Goal: Task Accomplishment & Management: Use online tool/utility

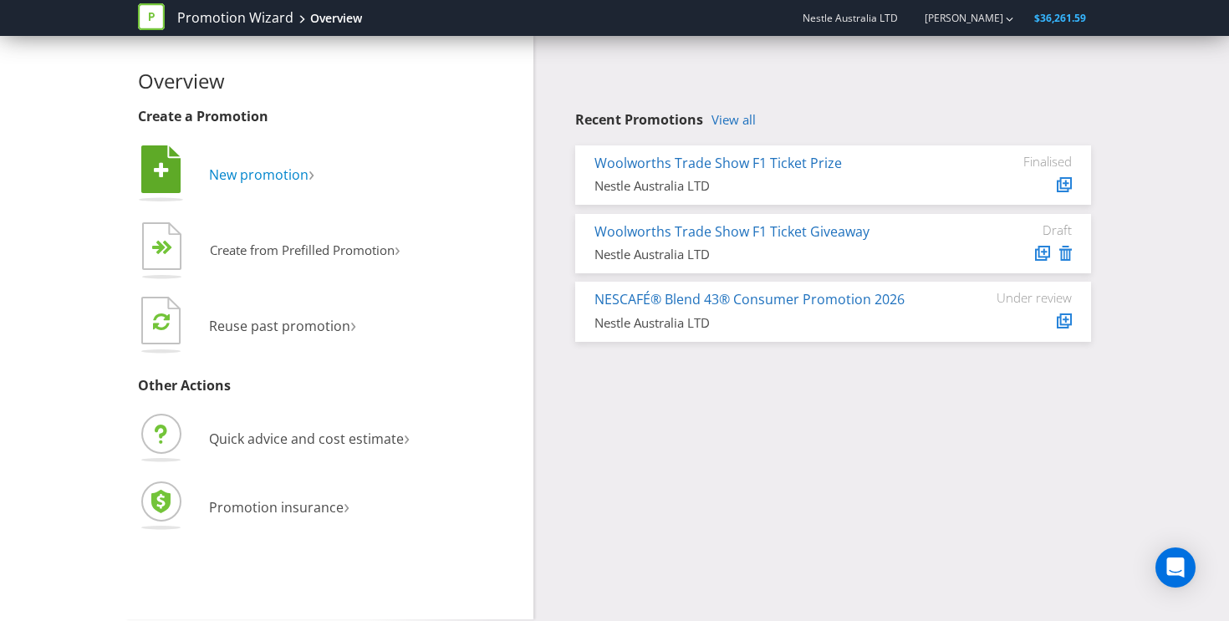
click at [263, 170] on span "New promotion" at bounding box center [259, 175] width 100 height 18
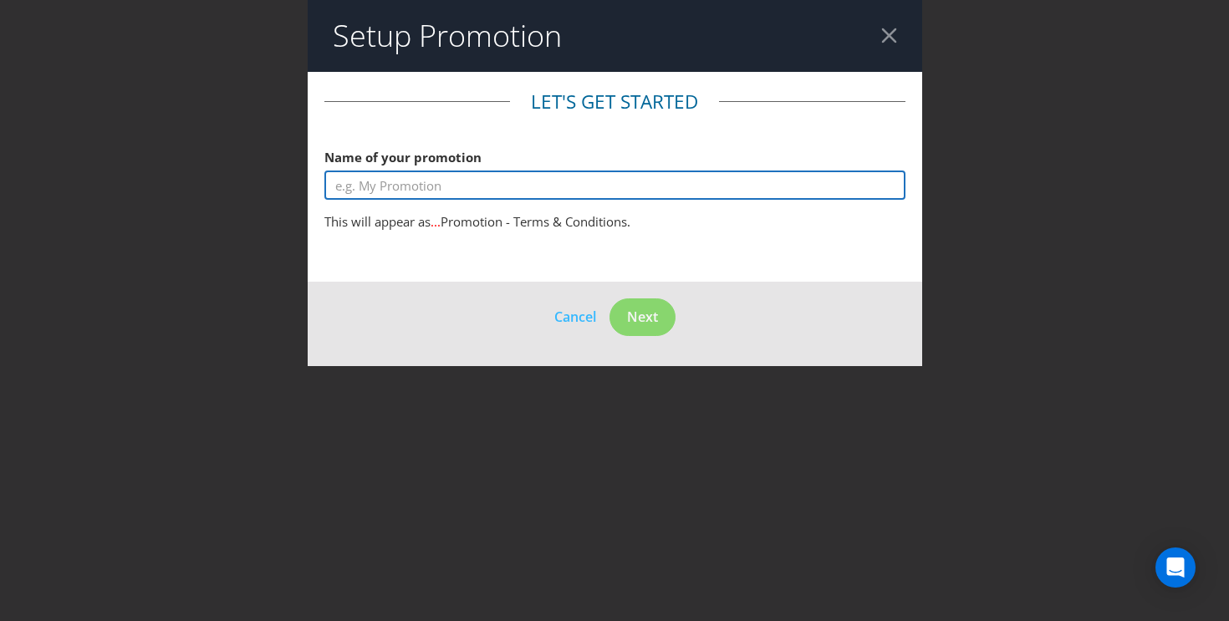
click at [477, 186] on input "text" at bounding box center [614, 185] width 581 height 29
type input "Test"
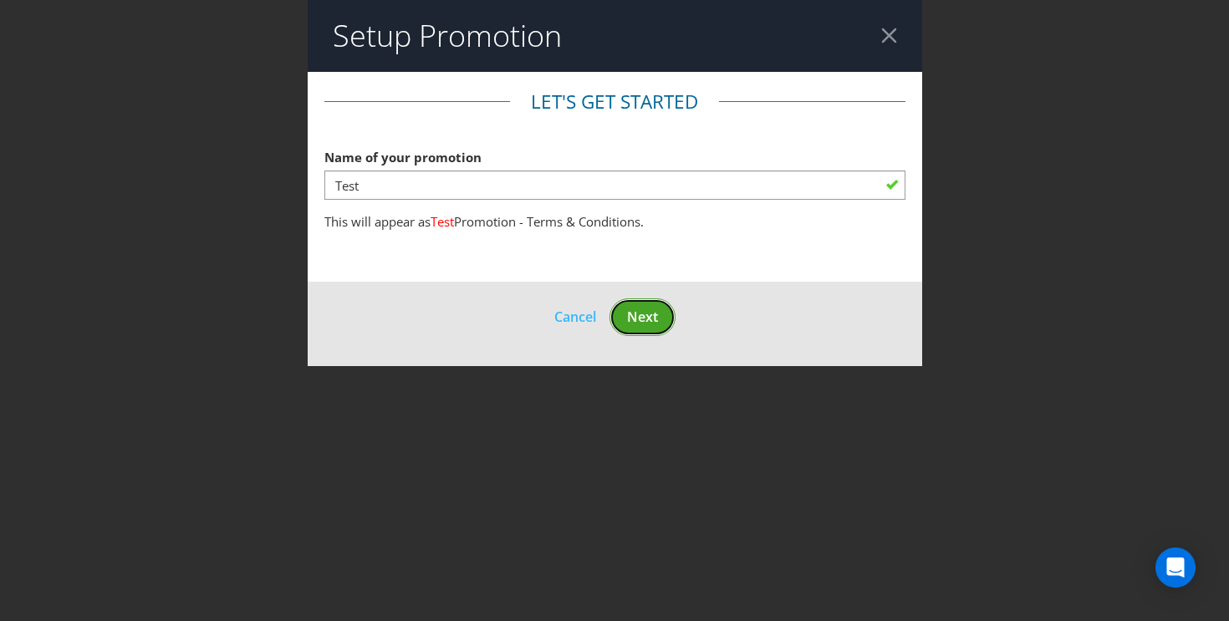
click at [655, 320] on span "Next" at bounding box center [642, 317] width 31 height 18
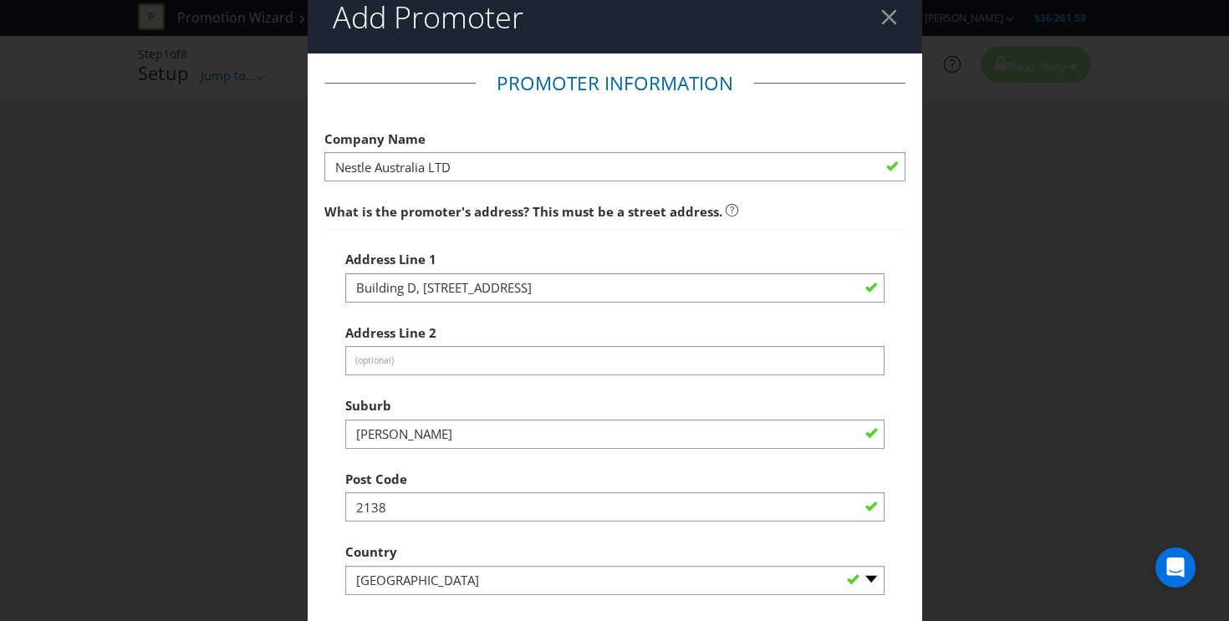
scroll to position [21, 0]
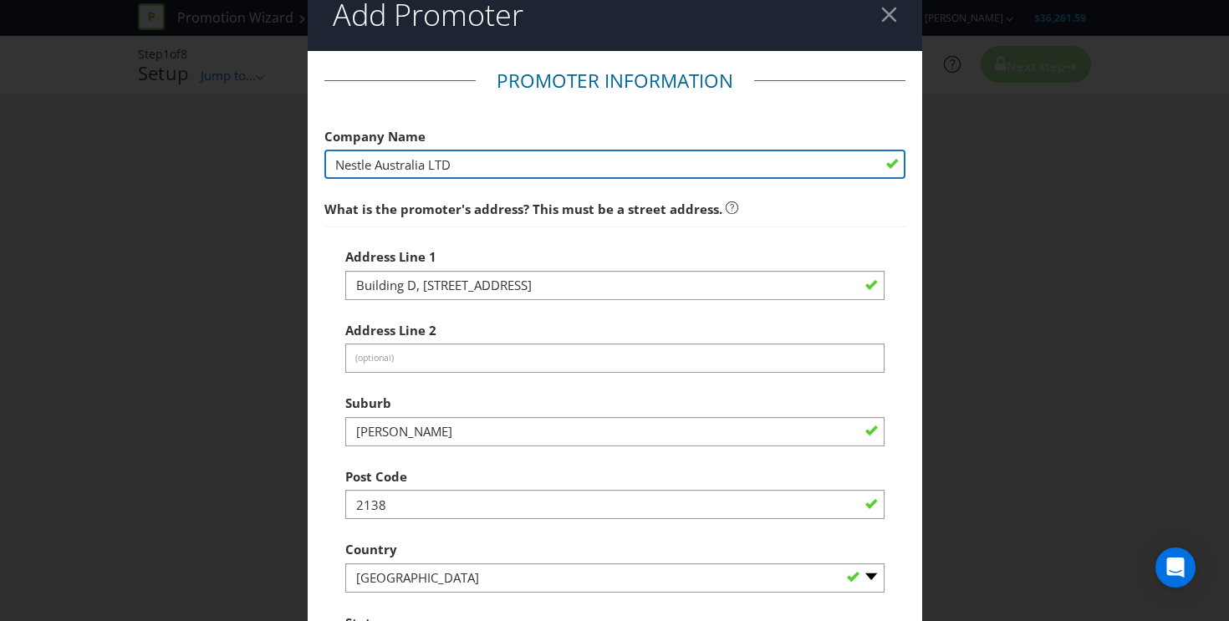
click at [777, 173] on input "Nestle Australia LTD" at bounding box center [614, 164] width 581 height 29
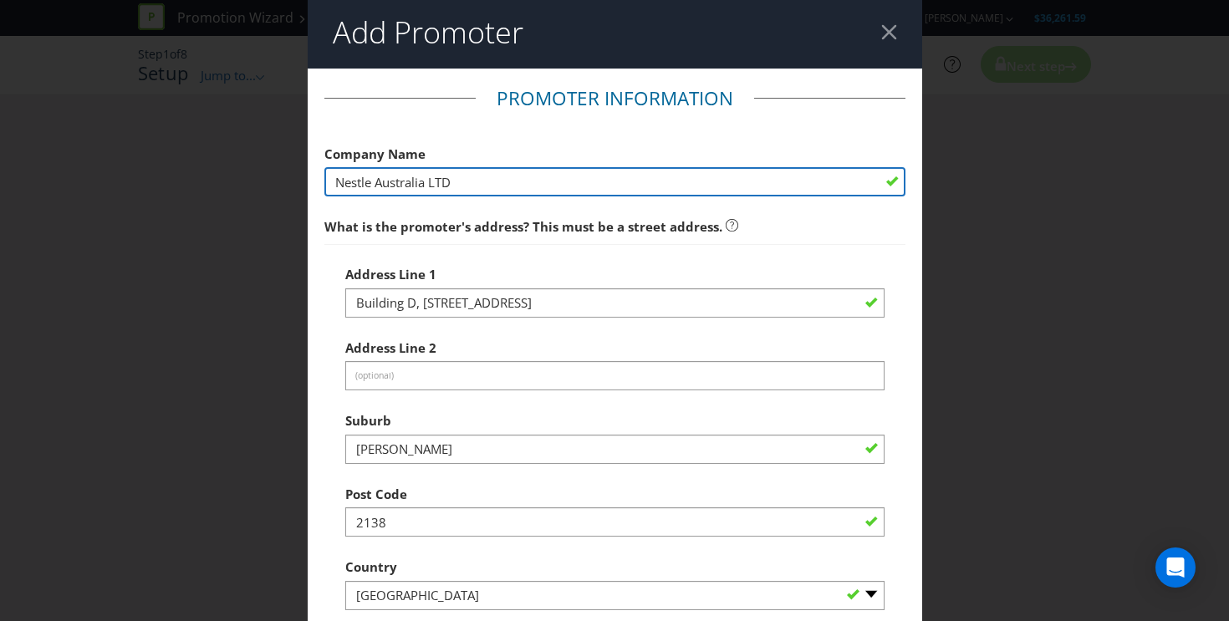
scroll to position [3, 0]
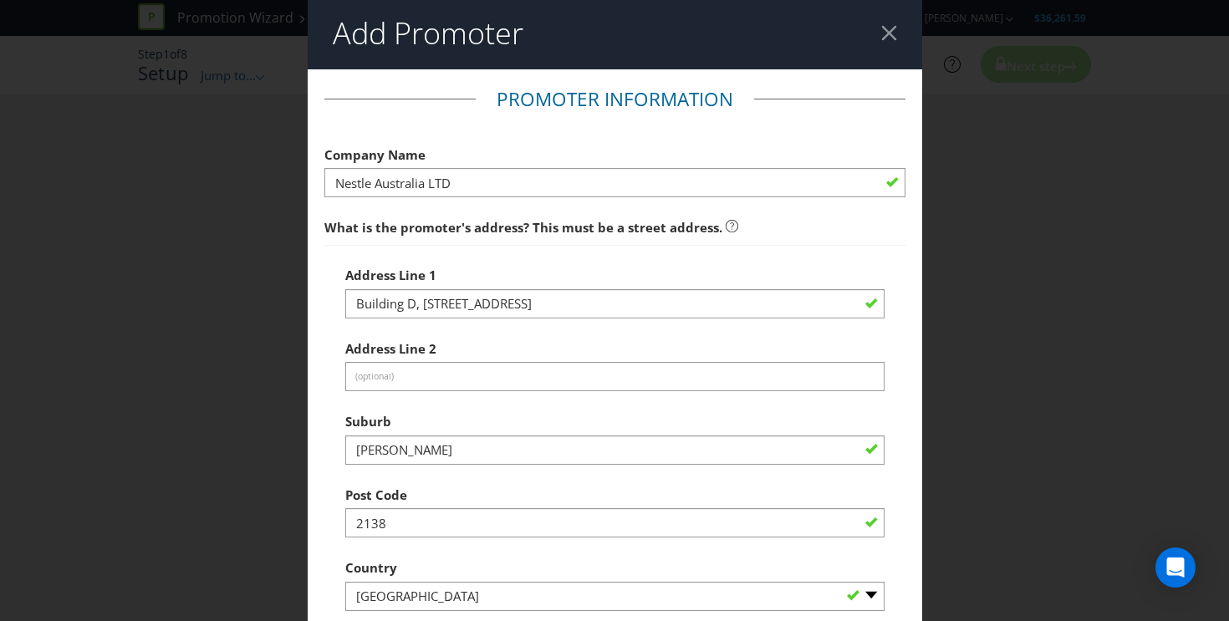
click at [893, 34] on div at bounding box center [889, 33] width 16 height 16
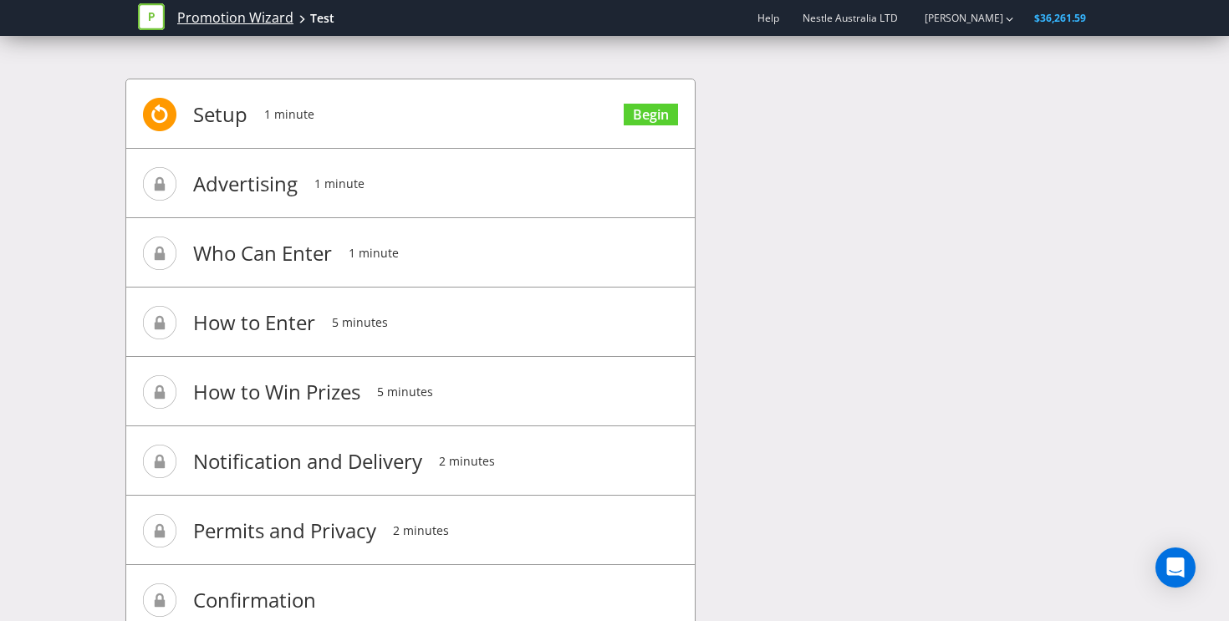
click at [248, 18] on link "Promotion Wizard" at bounding box center [235, 17] width 116 height 19
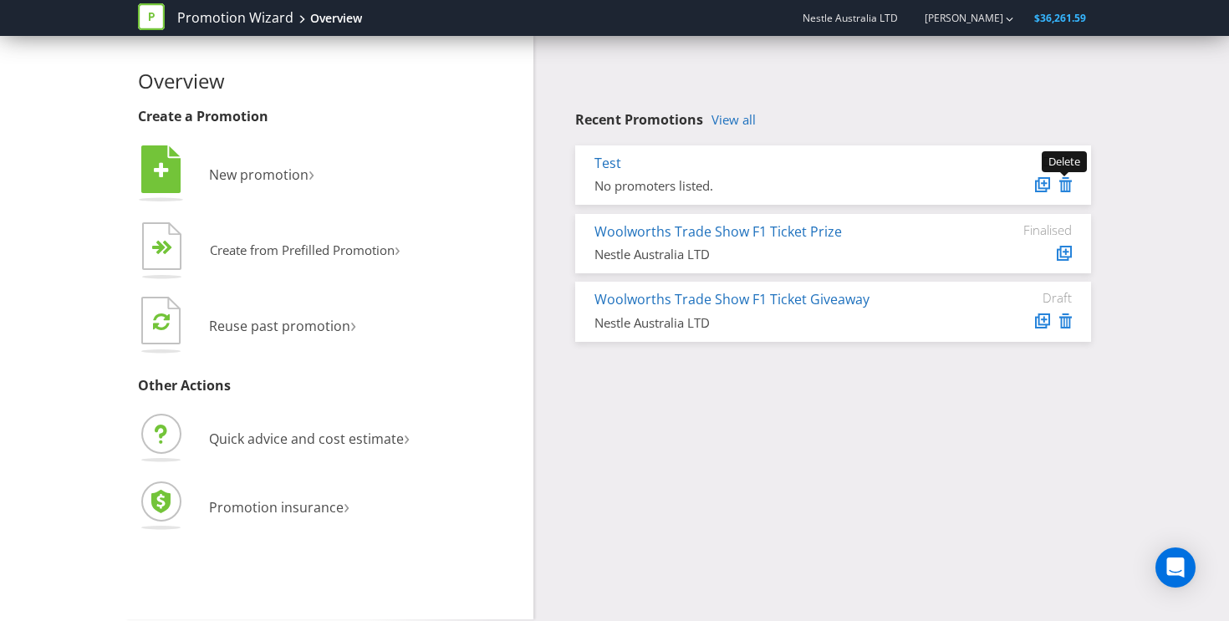
click at [1069, 187] on icon at bounding box center [1065, 184] width 13 height 15
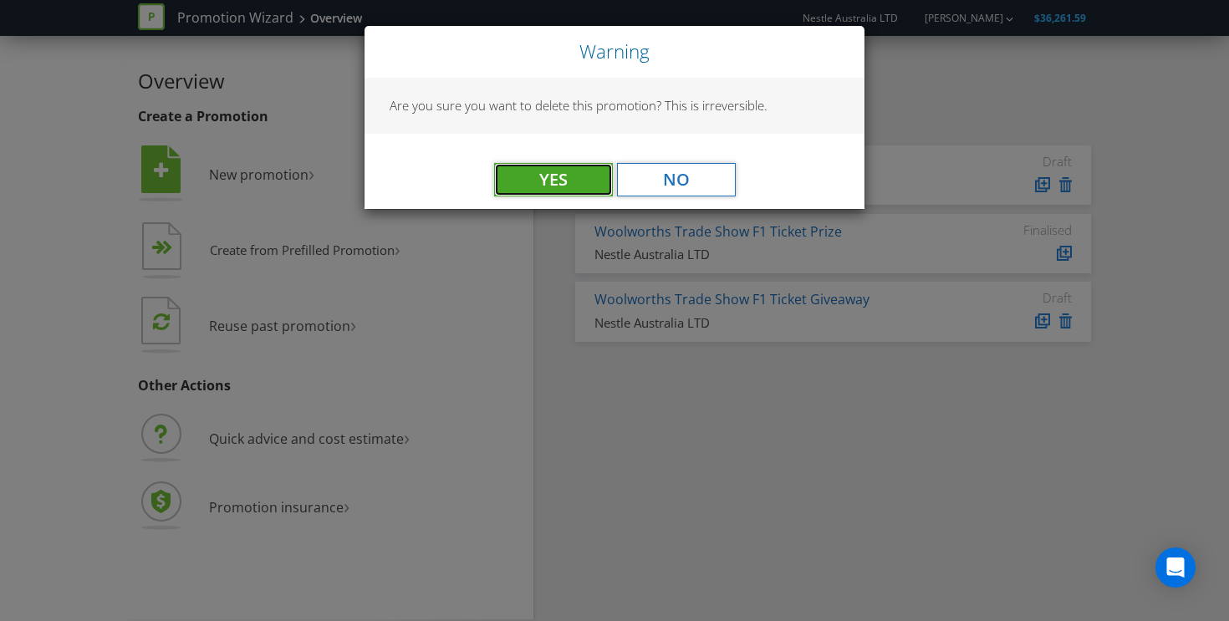
click at [564, 192] on button "Yes" at bounding box center [553, 179] width 119 height 33
